Goal: Navigation & Orientation: Find specific page/section

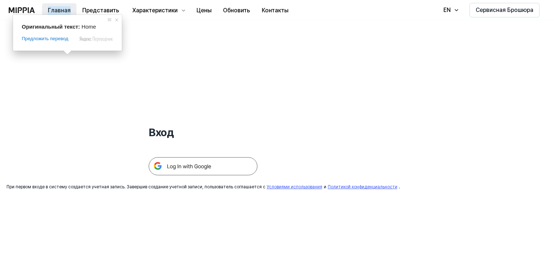
click at [62, 8] on ya-tr-span "Главная" at bounding box center [59, 10] width 23 height 9
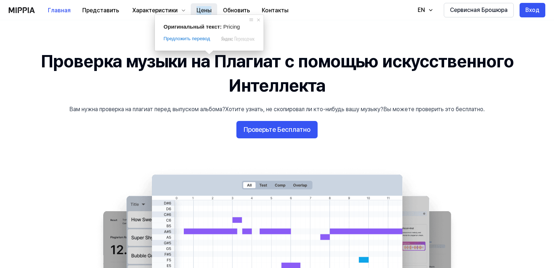
click at [203, 8] on ya-tr-span "Цены" at bounding box center [204, 10] width 15 height 9
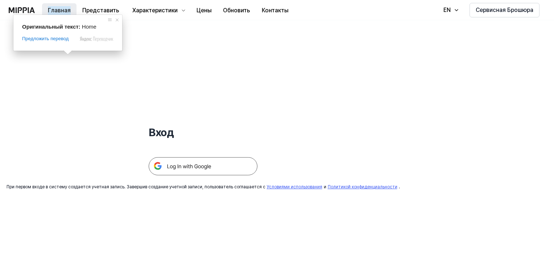
click at [62, 10] on ya-tr-span "Главная" at bounding box center [59, 10] width 23 height 9
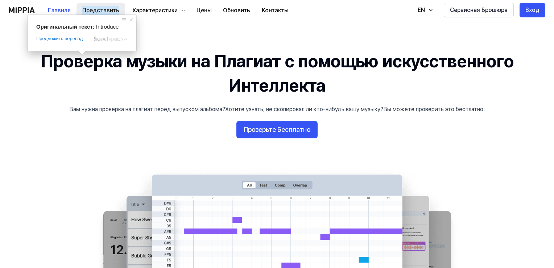
click at [91, 12] on ya-tr-span "Представить" at bounding box center [100, 10] width 37 height 9
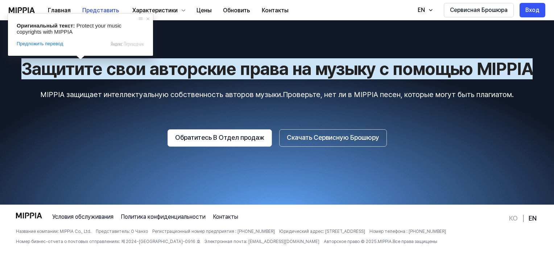
scroll to position [1193, 0]
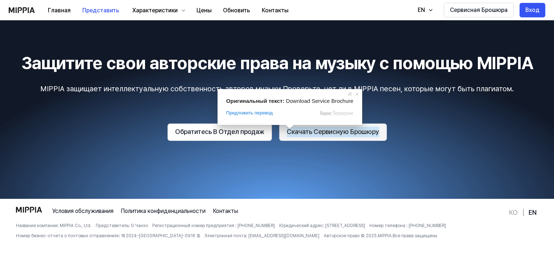
click at [309, 134] on ya-tr-span "Скачать Сервисную Брошюру" at bounding box center [333, 132] width 92 height 11
